Goal: Find specific page/section

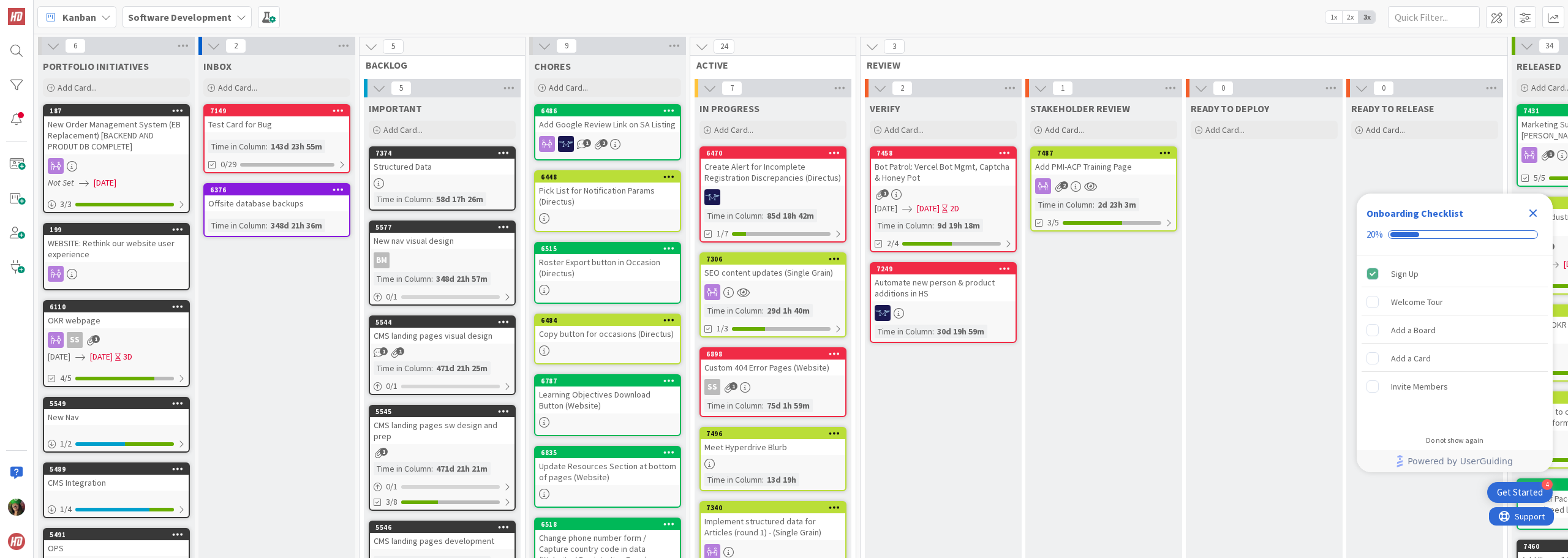
click at [195, 19] on b "Software Development" at bounding box center [180, 17] width 104 height 12
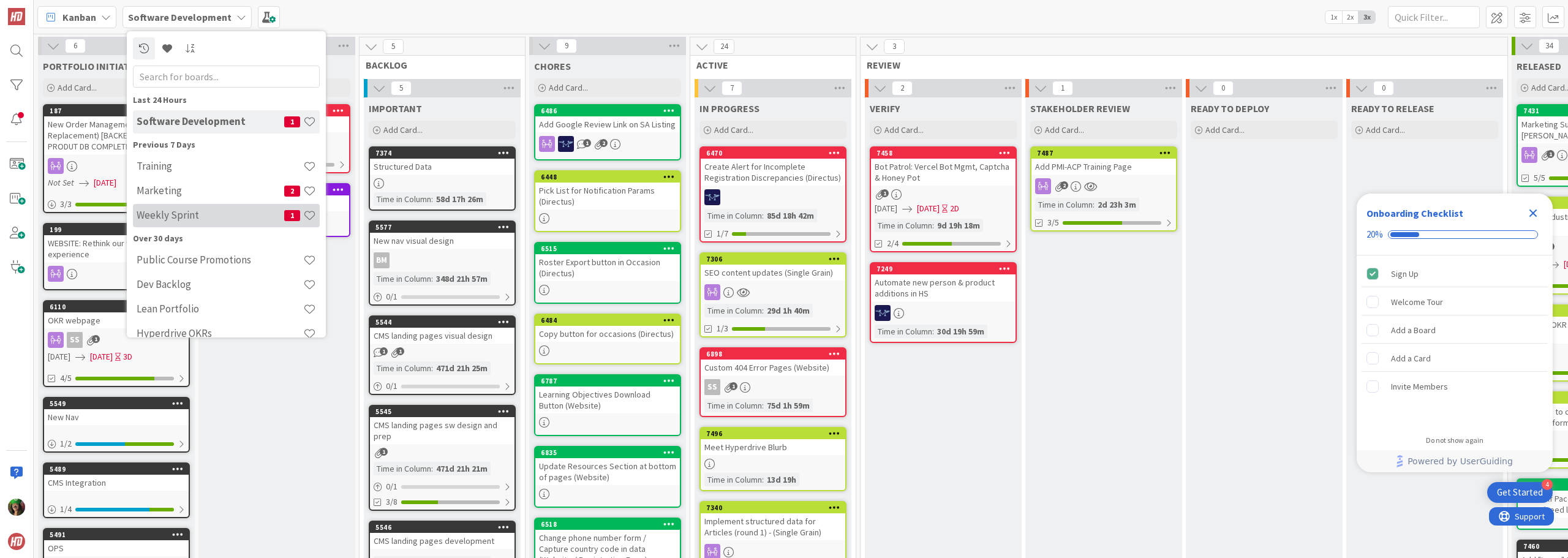
click at [172, 210] on h4 "Weekly Sprint" at bounding box center [210, 215] width 148 height 12
